Goal: Information Seeking & Learning: Find specific fact

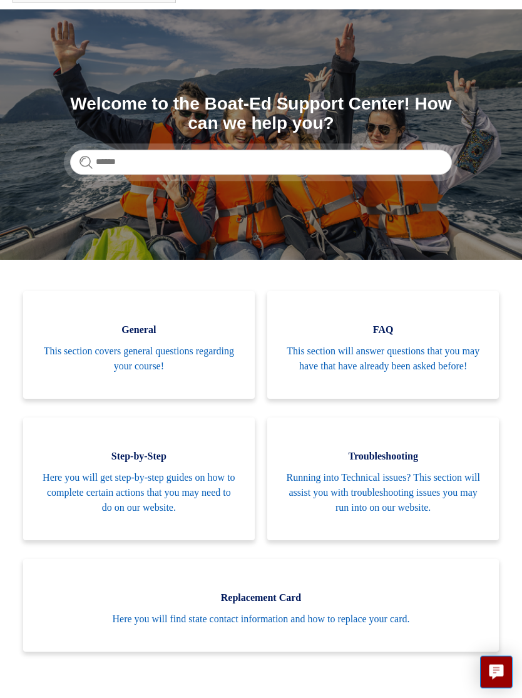
scroll to position [72, 0]
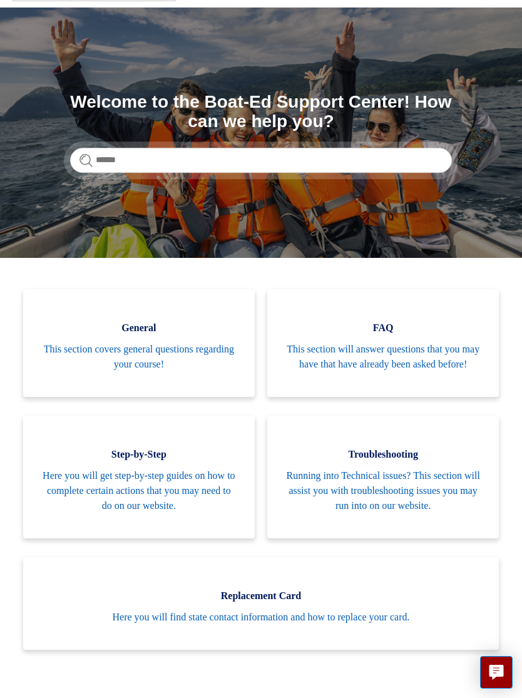
click at [410, 328] on span "FAQ" at bounding box center [383, 328] width 194 height 15
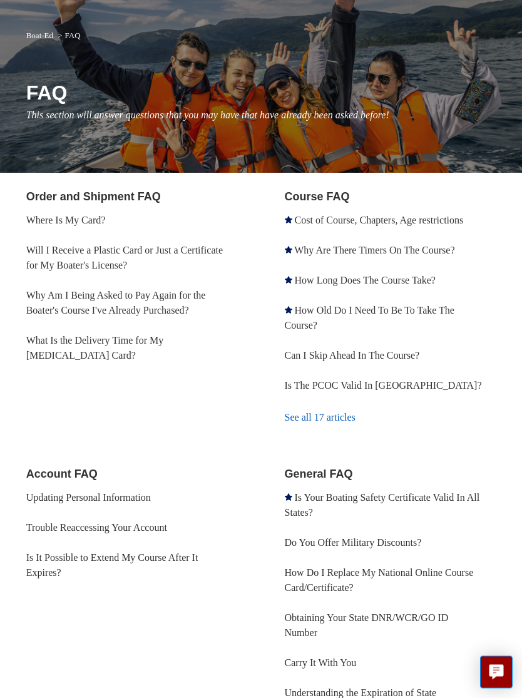
scroll to position [83, 0]
click at [83, 252] on link "Will I Receive a Plastic Card or Just a Certificate for My Boater's License?" at bounding box center [124, 258] width 197 height 26
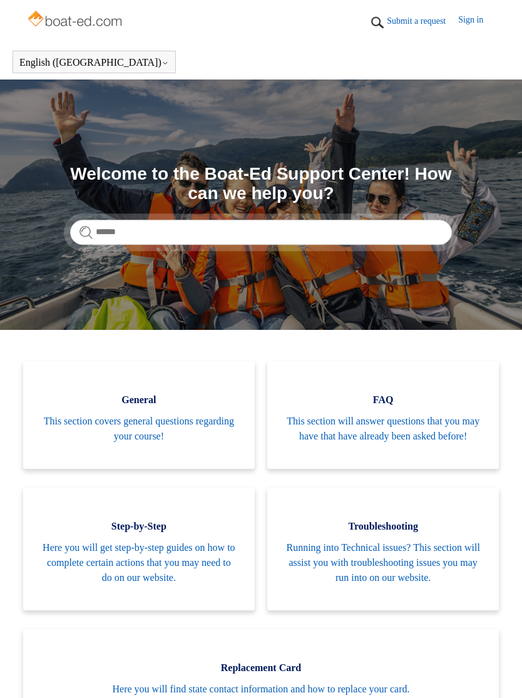
scroll to position [95, 0]
